Goal: Transaction & Acquisition: Purchase product/service

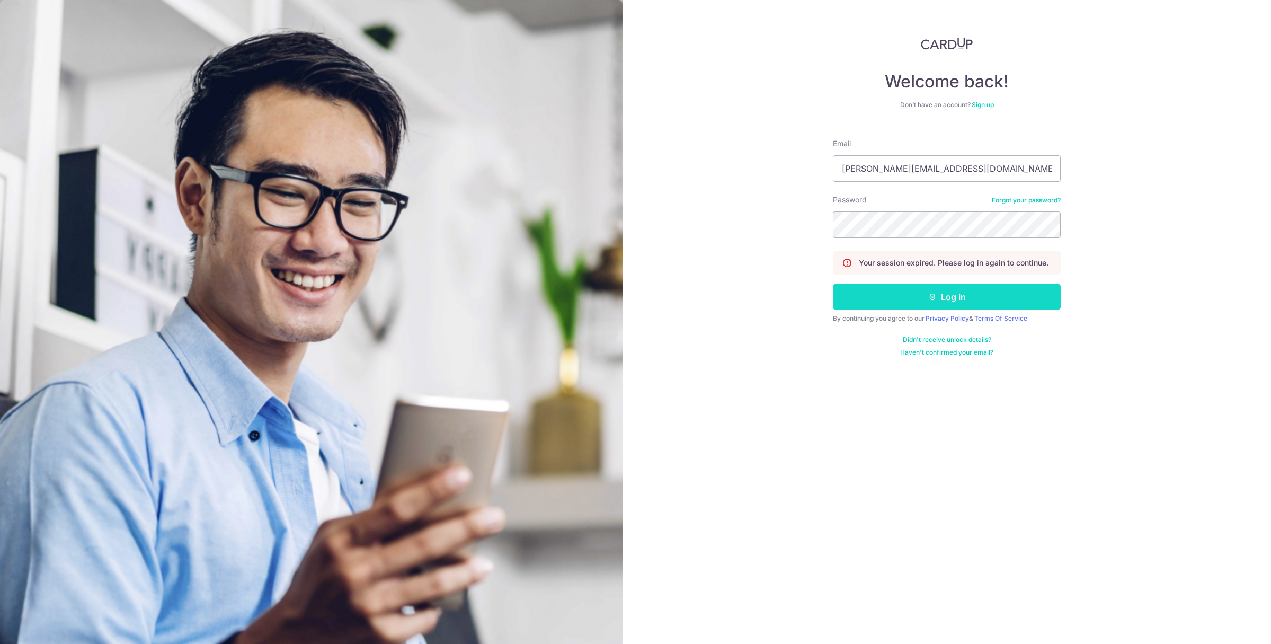
click at [910, 291] on button "Log in" at bounding box center [947, 296] width 228 height 26
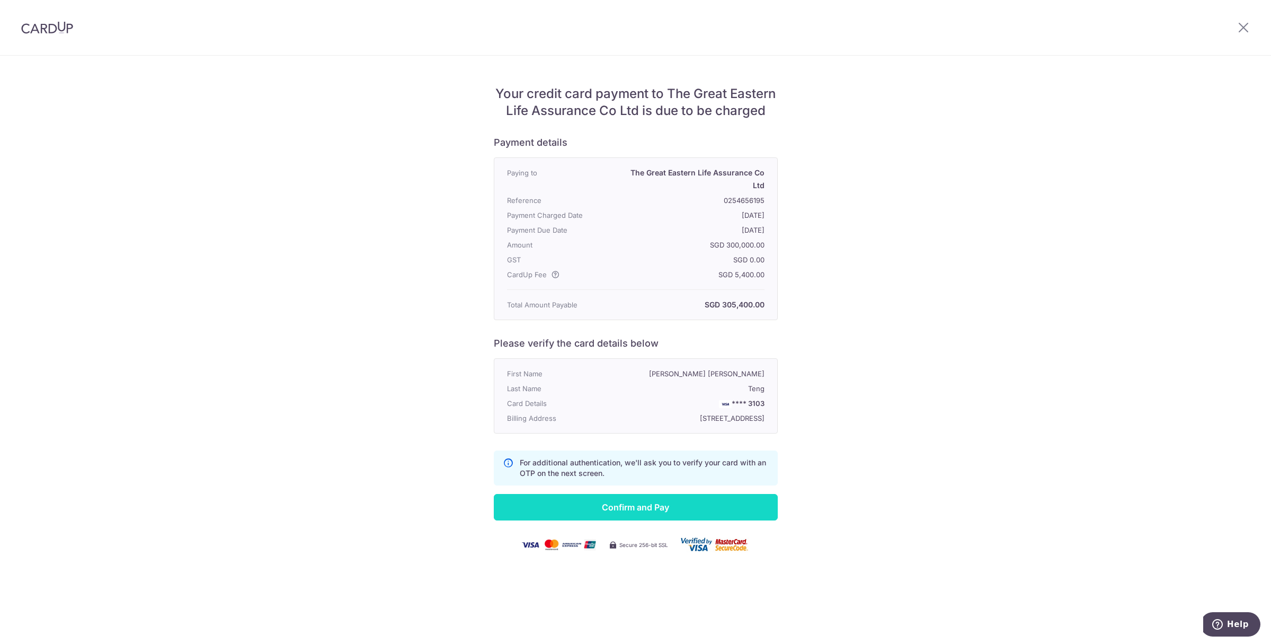
click at [597, 507] on input "Confirm and Pay" at bounding box center [636, 507] width 284 height 26
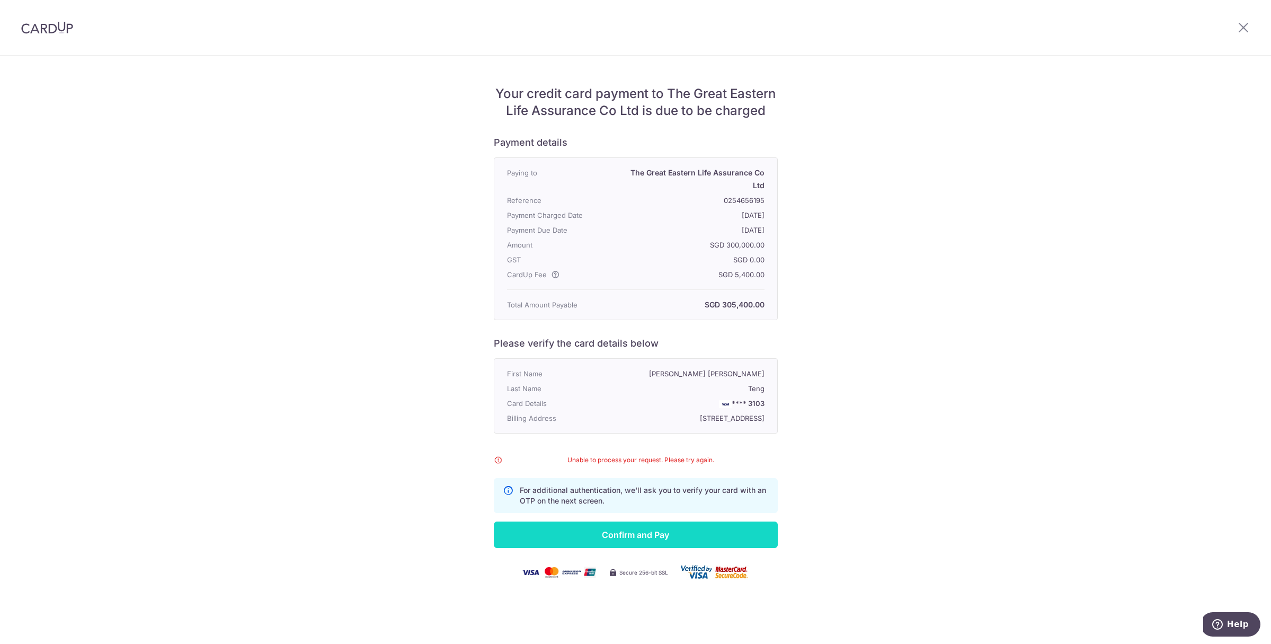
click at [635, 539] on input "Confirm and Pay" at bounding box center [636, 534] width 284 height 26
click at [39, 32] on img at bounding box center [47, 27] width 52 height 13
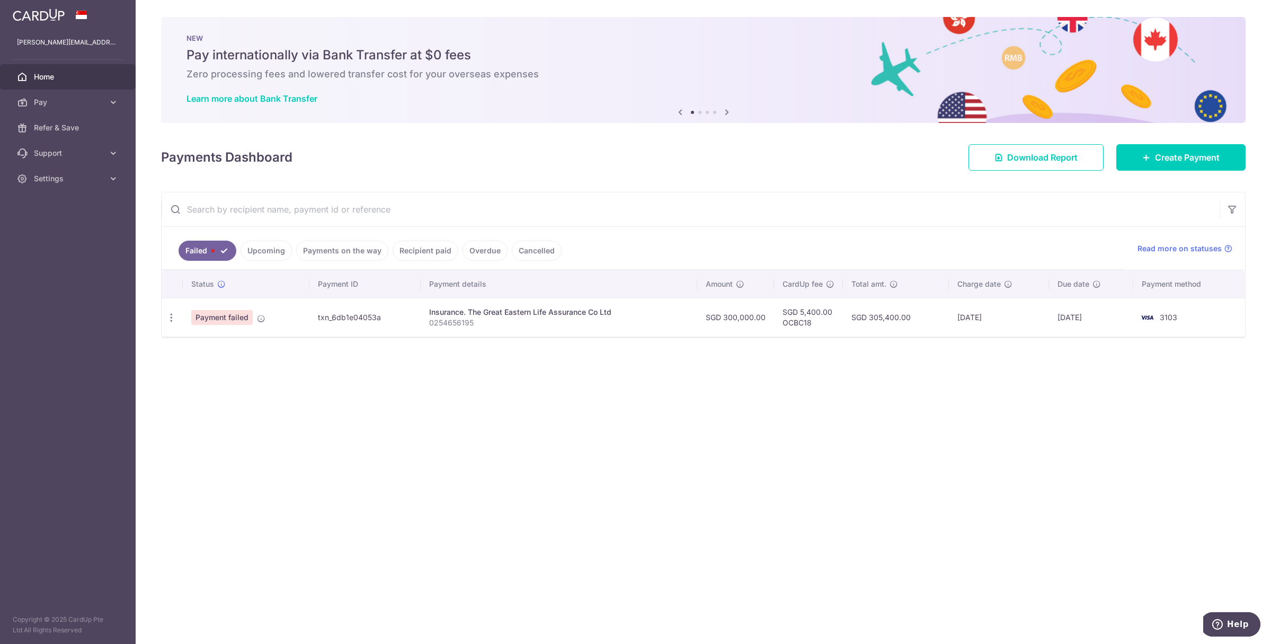
click at [211, 321] on span "Payment failed" at bounding box center [221, 317] width 61 height 15
click at [260, 320] on icon at bounding box center [261, 318] width 8 height 8
click at [171, 320] on icon "button" at bounding box center [171, 317] width 11 height 11
click at [651, 334] on td "Insurance. The Great Eastern Life Assurance Co Ltd 0254656195" at bounding box center [559, 317] width 277 height 39
click at [362, 317] on td "txn_6db1e04053a" at bounding box center [364, 317] width 111 height 39
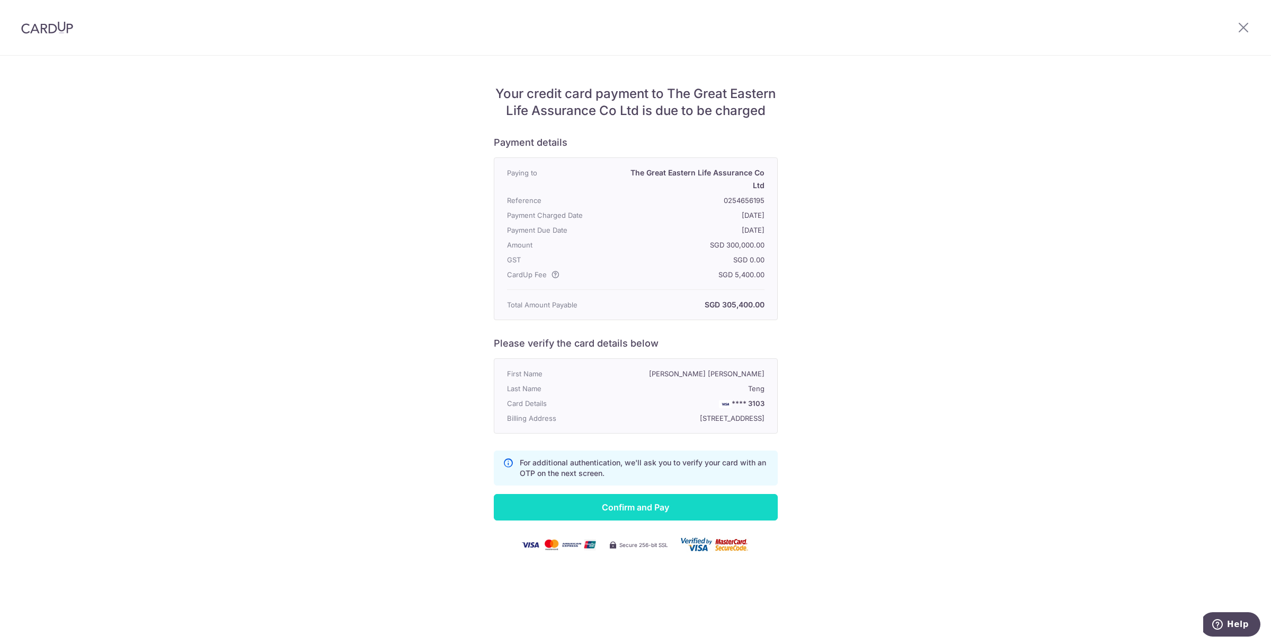
click at [636, 504] on input "Confirm and Pay" at bounding box center [636, 507] width 284 height 26
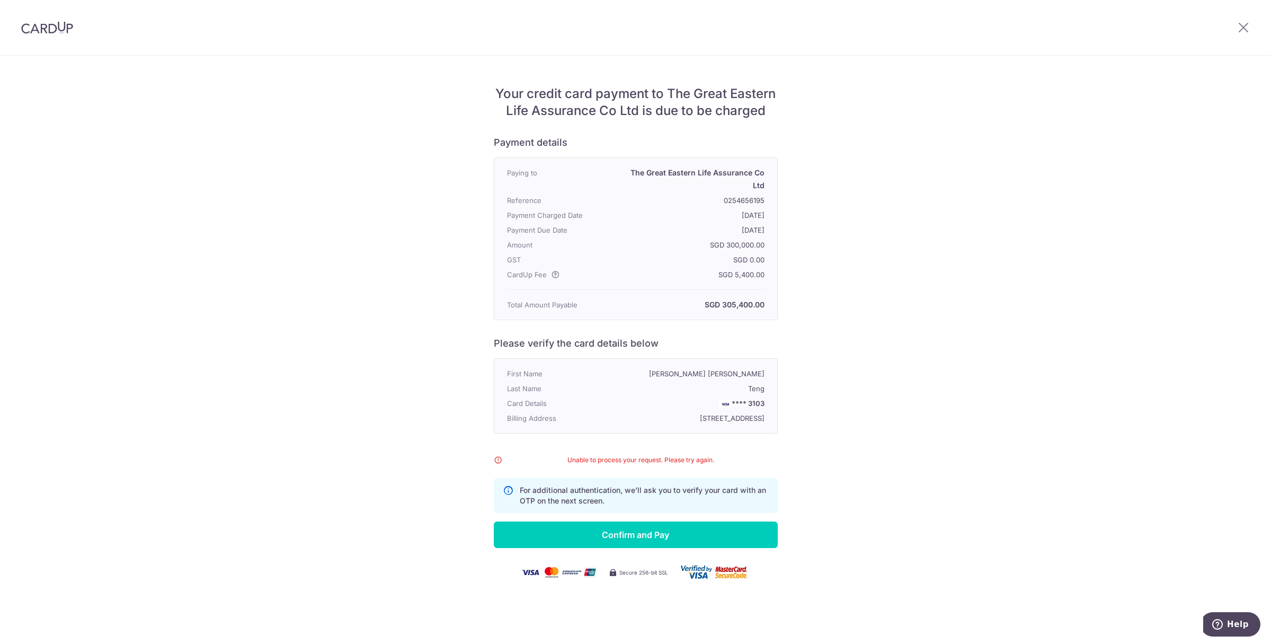
drag, startPoint x: 601, startPoint y: 508, endPoint x: 658, endPoint y: 394, distance: 126.5
drag, startPoint x: 1253, startPoint y: 92, endPoint x: 960, endPoint y: 130, distance: 295.4
click at [819, 131] on div "Your credit card payment to The Great Eastern Life Assurance Co Ltd is due to b…" at bounding box center [635, 350] width 1271 height 588
drag, startPoint x: 1120, startPoint y: 150, endPoint x: 1256, endPoint y: 104, distance: 143.3
click at [1121, 150] on div "Your credit card payment to The Great Eastern Life Assurance Co Ltd is due to b…" at bounding box center [635, 350] width 1271 height 588
